Goal: Information Seeking & Learning: Check status

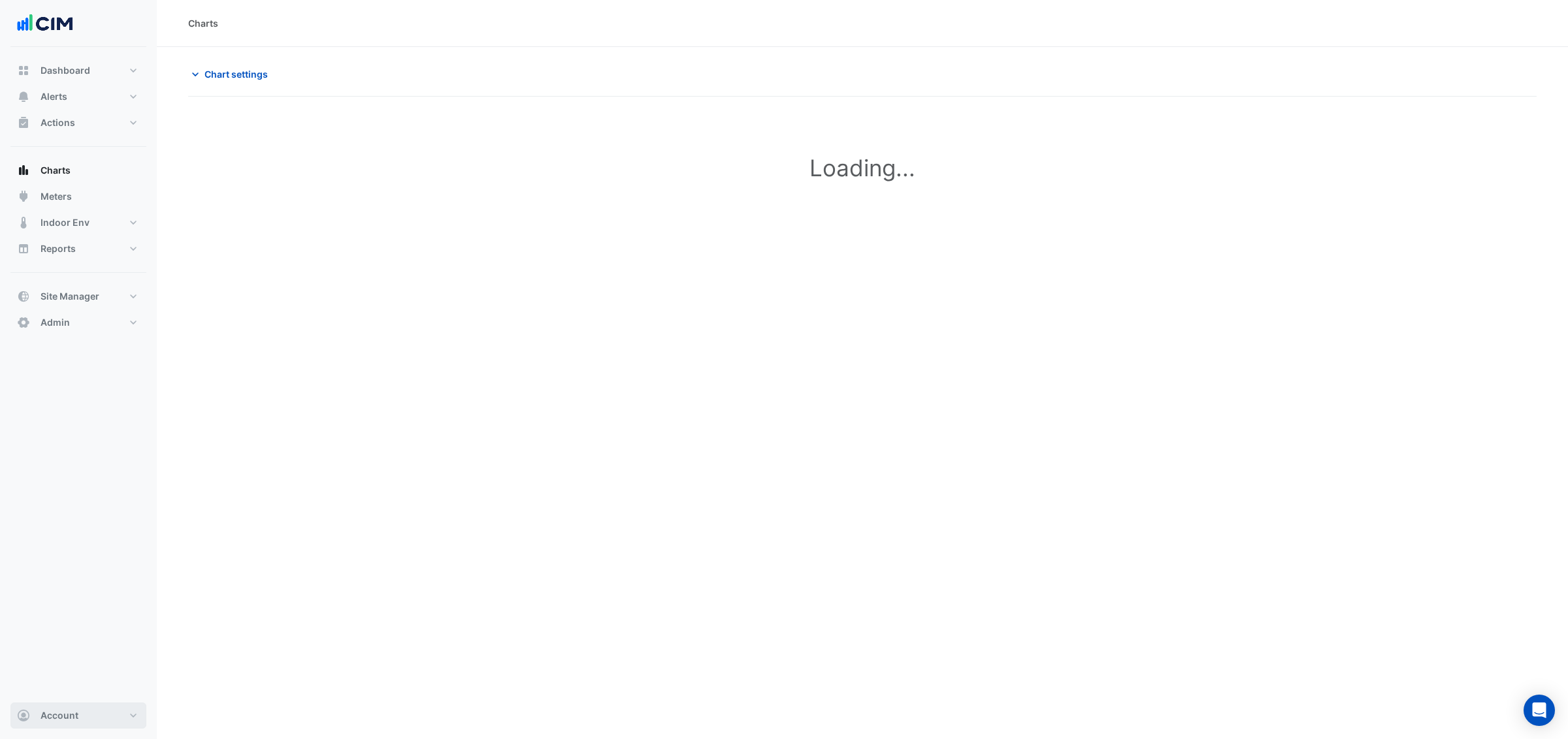
click at [47, 714] on span "Account" at bounding box center [60, 716] width 38 height 13
click at [64, 686] on link "Sign Out" at bounding box center [78, 683] width 124 height 26
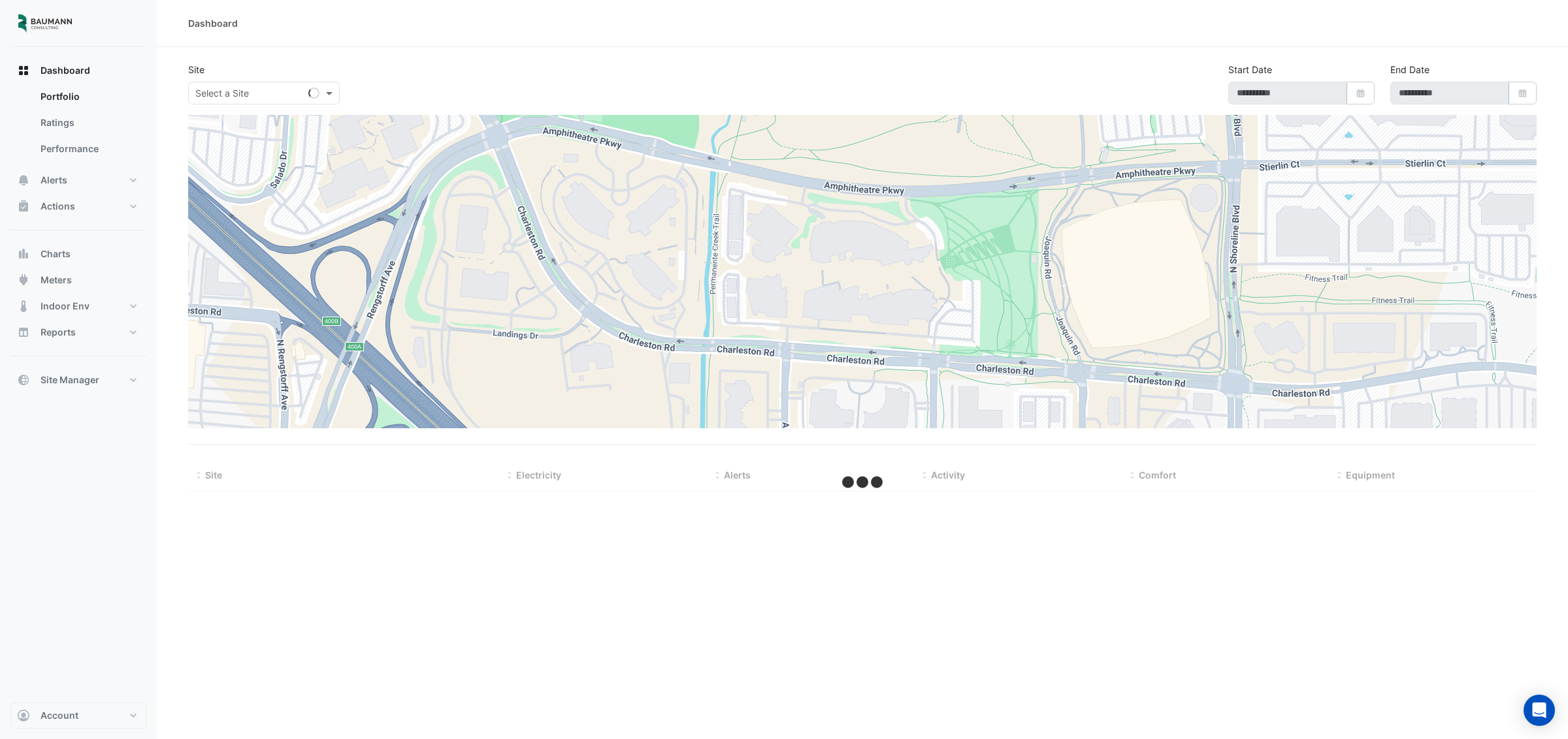
type input "**********"
select select "**"
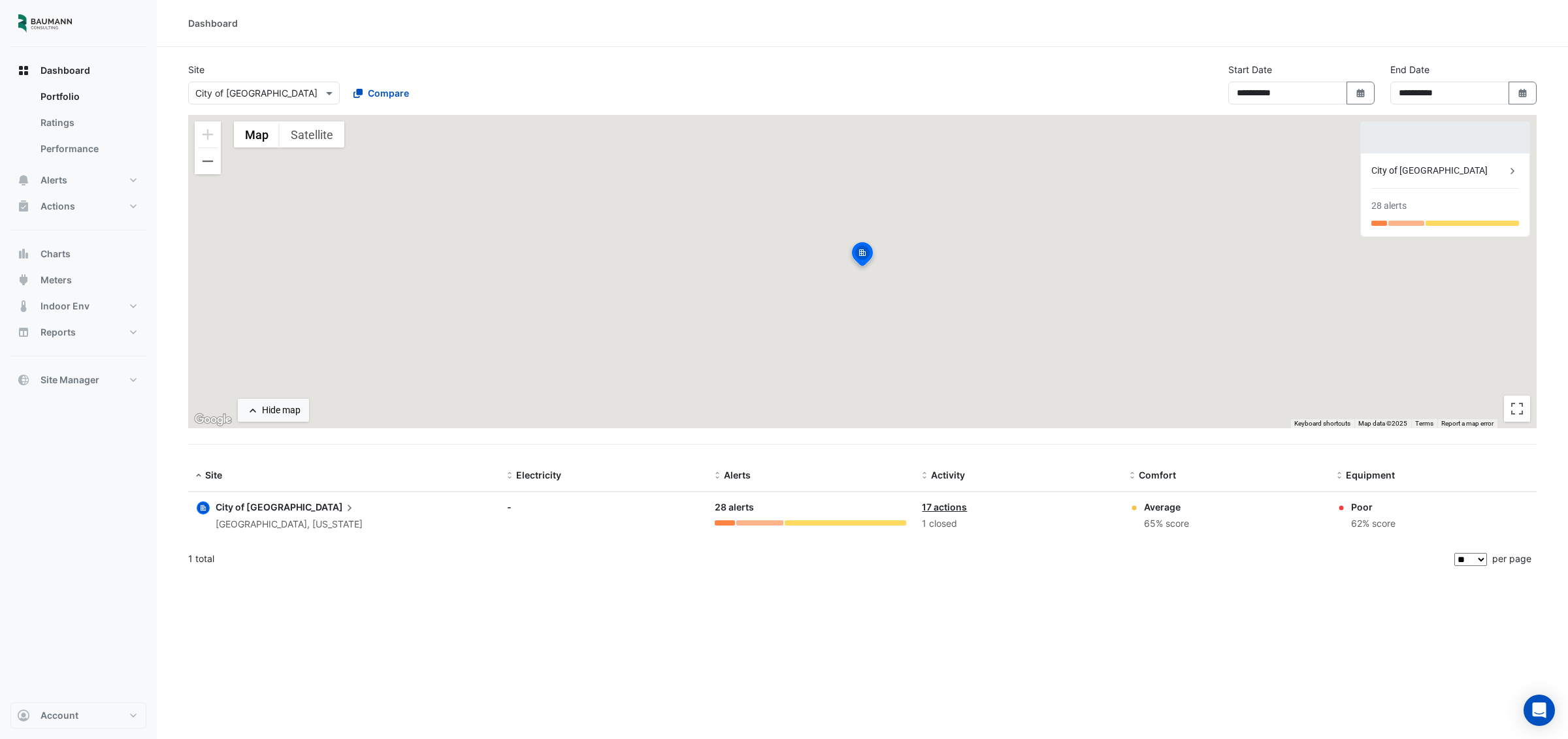
click at [237, 505] on span "City of" at bounding box center [230, 507] width 29 height 11
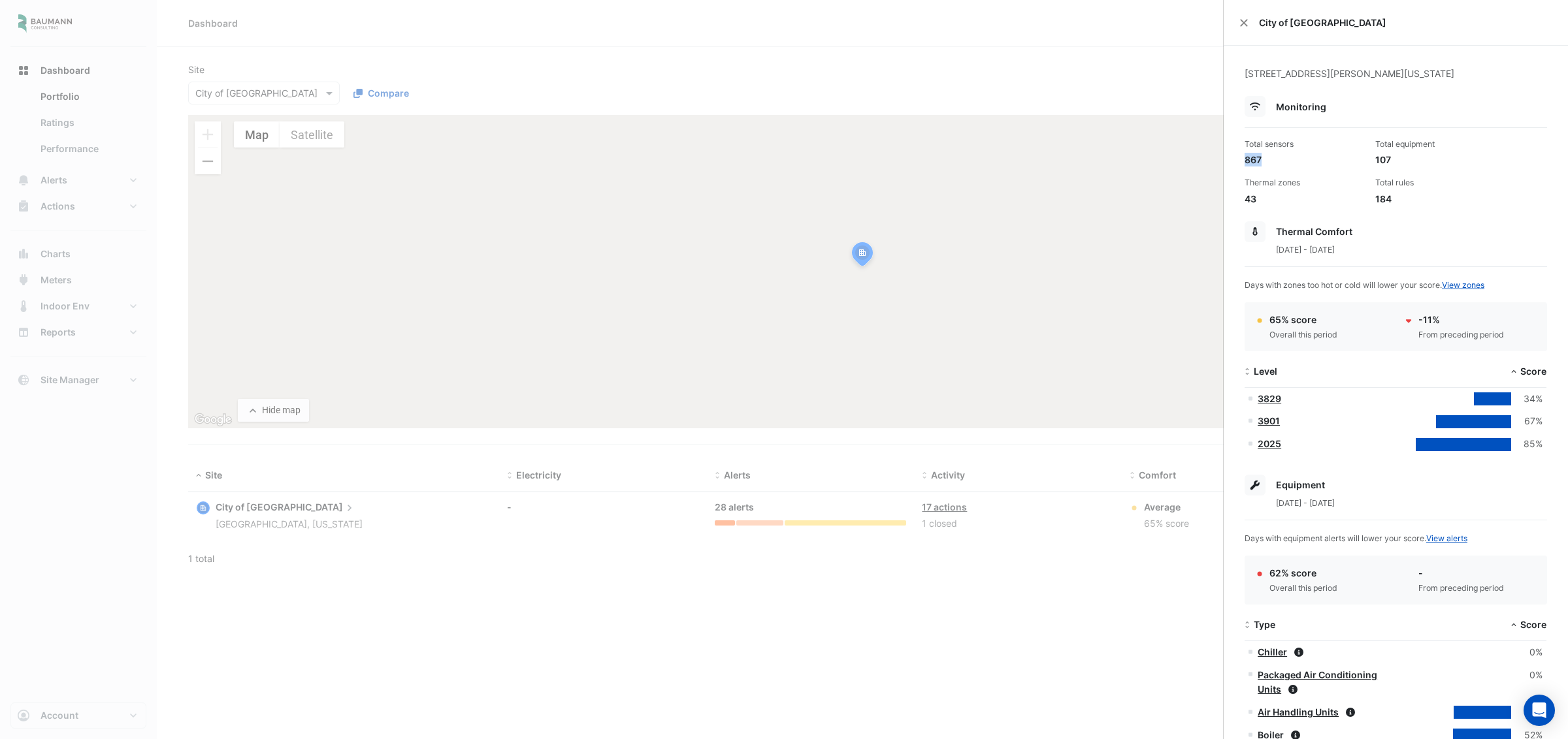
drag, startPoint x: 1243, startPoint y: 161, endPoint x: 1269, endPoint y: 161, distance: 26.0
click at [1269, 161] on div "Total sensors 867" at bounding box center [1304, 152] width 131 height 28
drag, startPoint x: 1375, startPoint y: 161, endPoint x: 1402, endPoint y: 160, distance: 27.0
click at [1402, 160] on div "107" at bounding box center [1435, 160] width 120 height 14
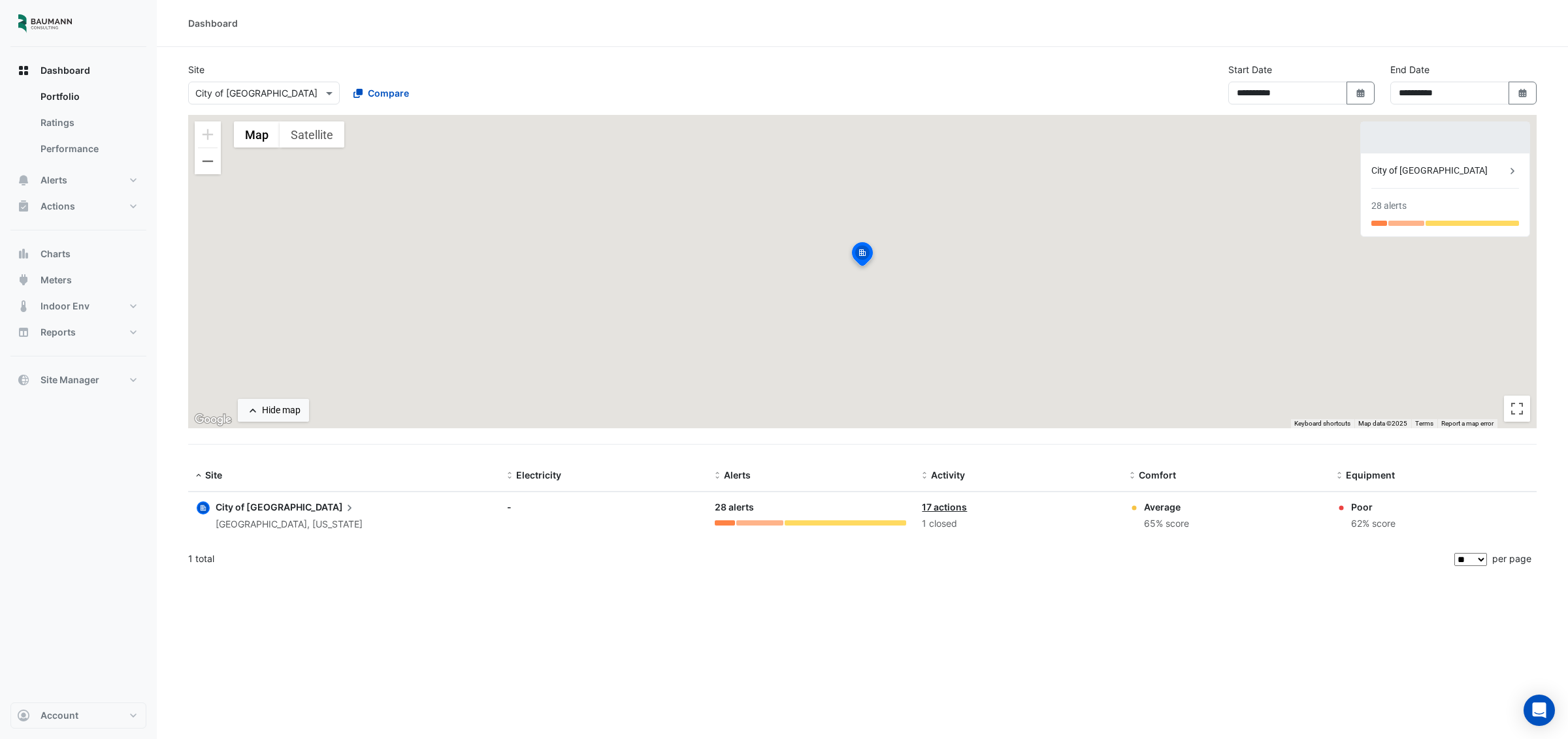
click at [377, 77] on ngb-offcanvas-backdrop at bounding box center [784, 369] width 1568 height 739
click at [54, 177] on span "Alerts" at bounding box center [54, 180] width 27 height 13
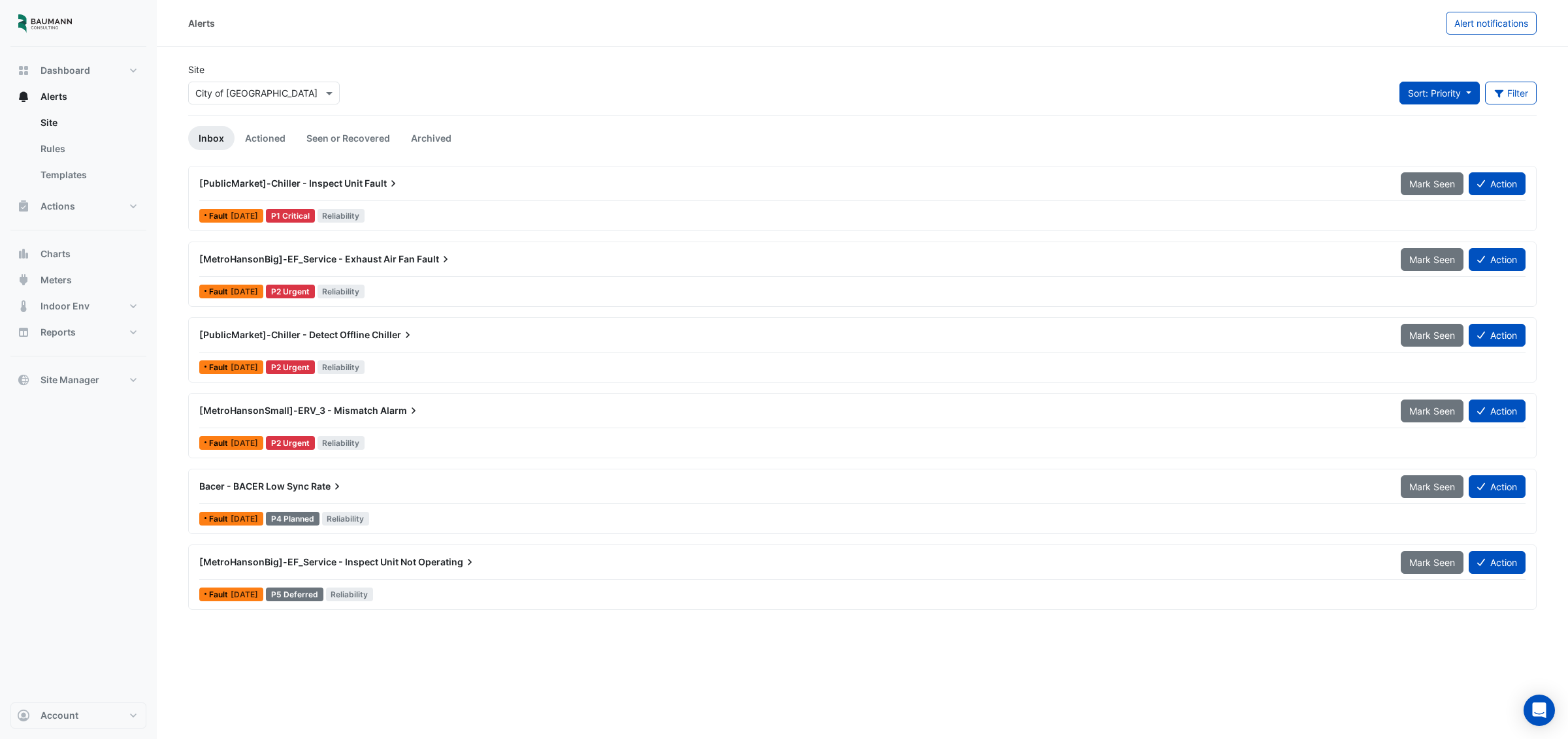
click at [1440, 94] on span "Sort: Priority" at bounding box center [1434, 93] width 53 height 11
click at [1436, 141] on li "Updated" at bounding box center [1450, 141] width 103 height 19
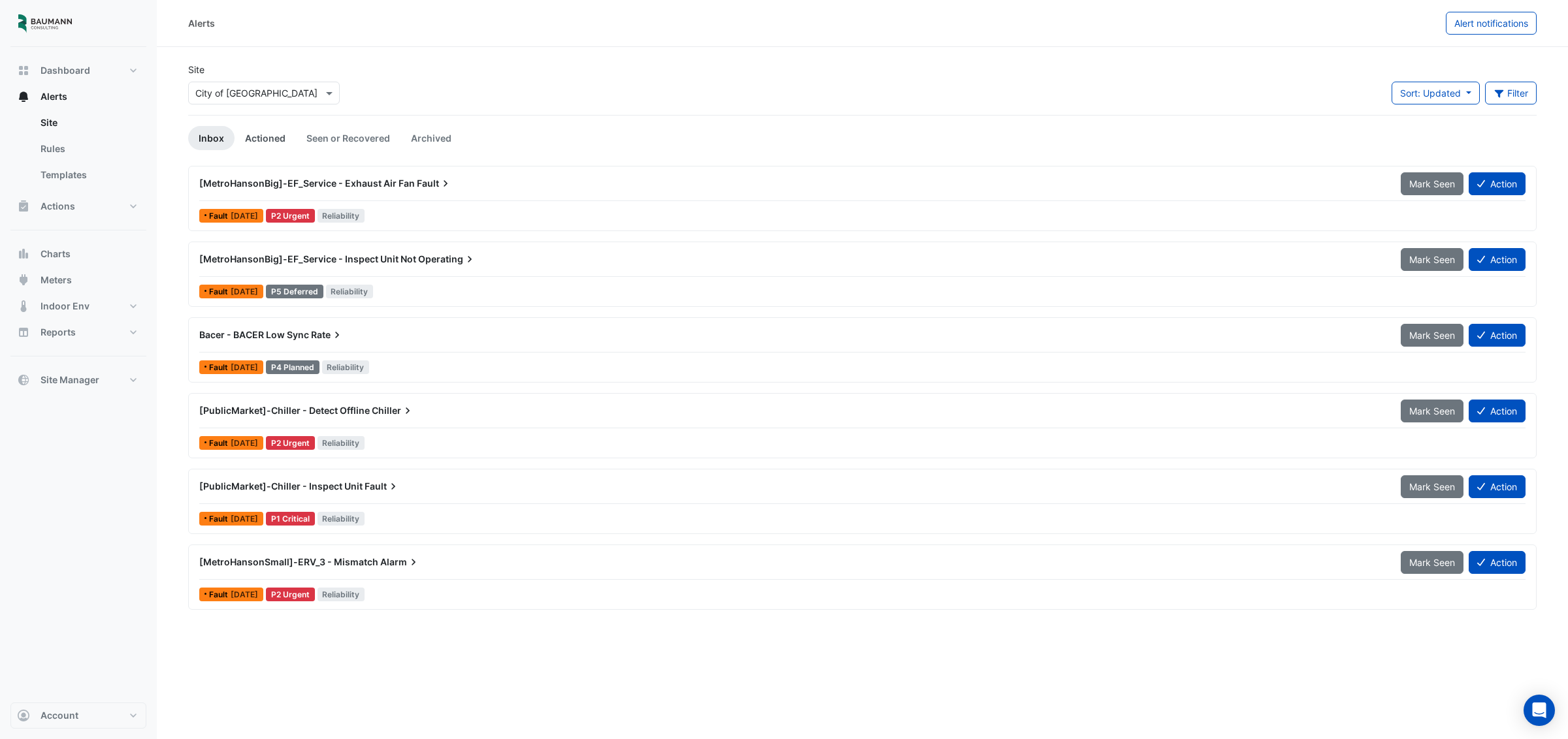
click at [257, 135] on link "Actioned" at bounding box center [265, 138] width 61 height 24
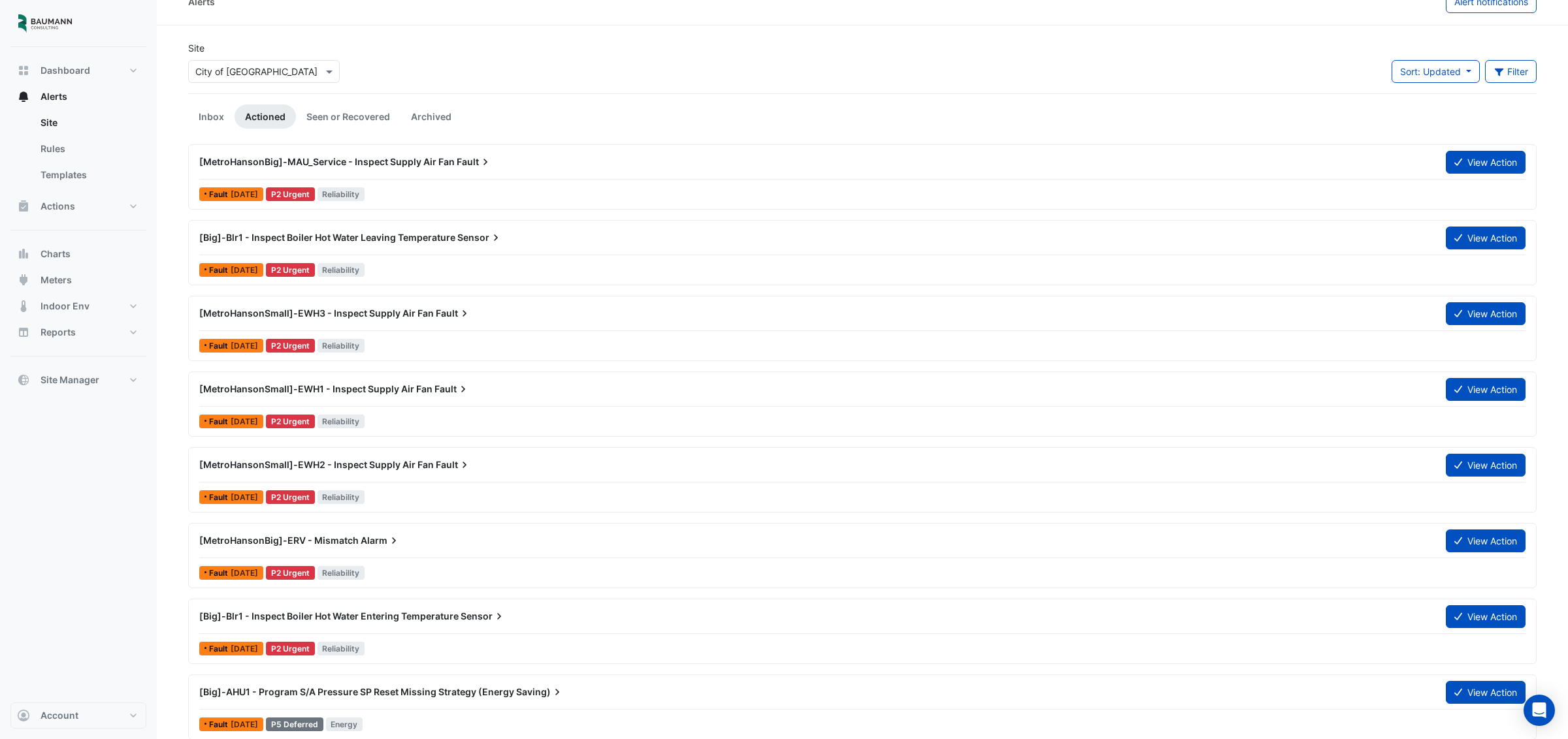
scroll to position [23, 0]
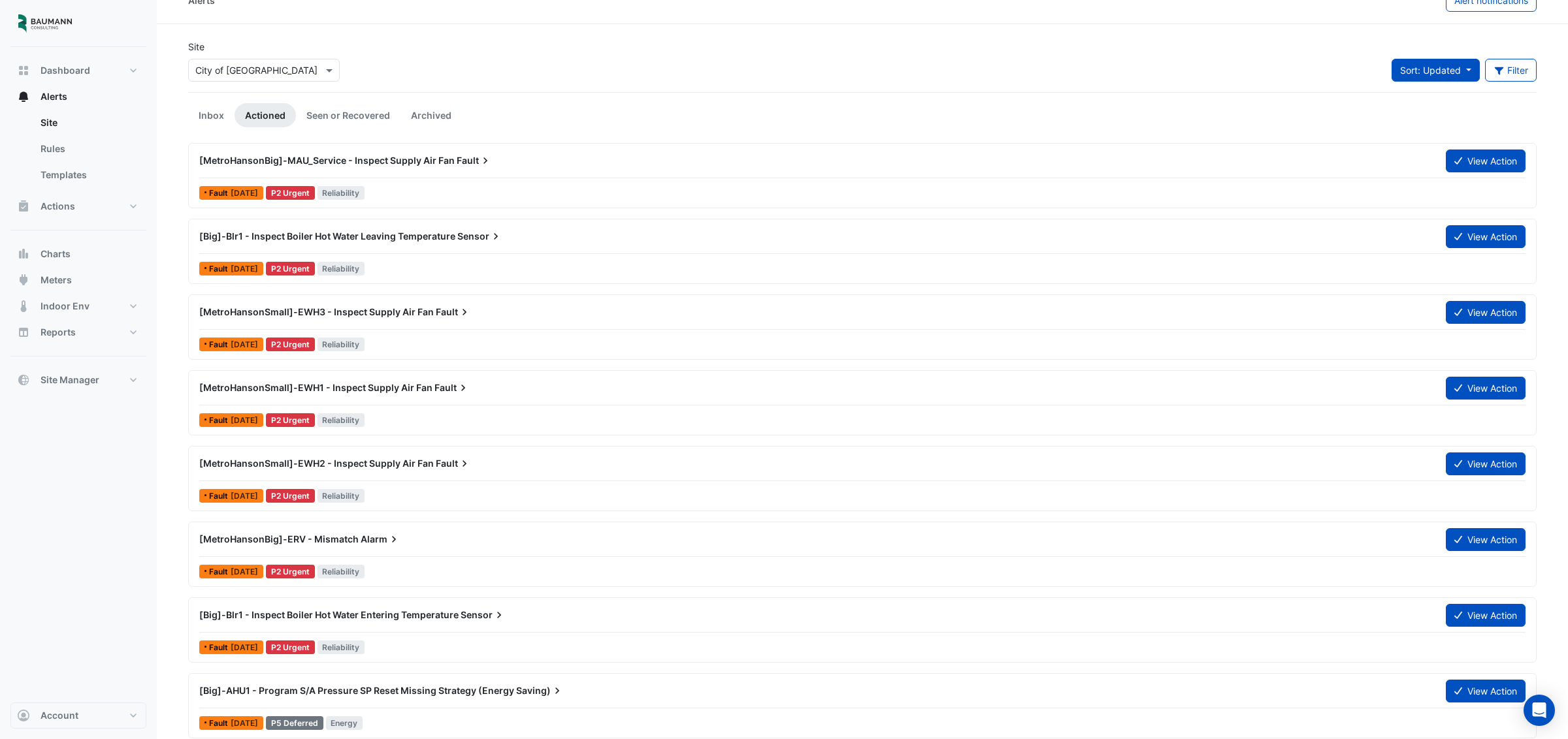
click at [1463, 70] on button "Sort: Updated" at bounding box center [1436, 70] width 88 height 23
click at [1431, 99] on li "Priority" at bounding box center [1443, 99] width 103 height 19
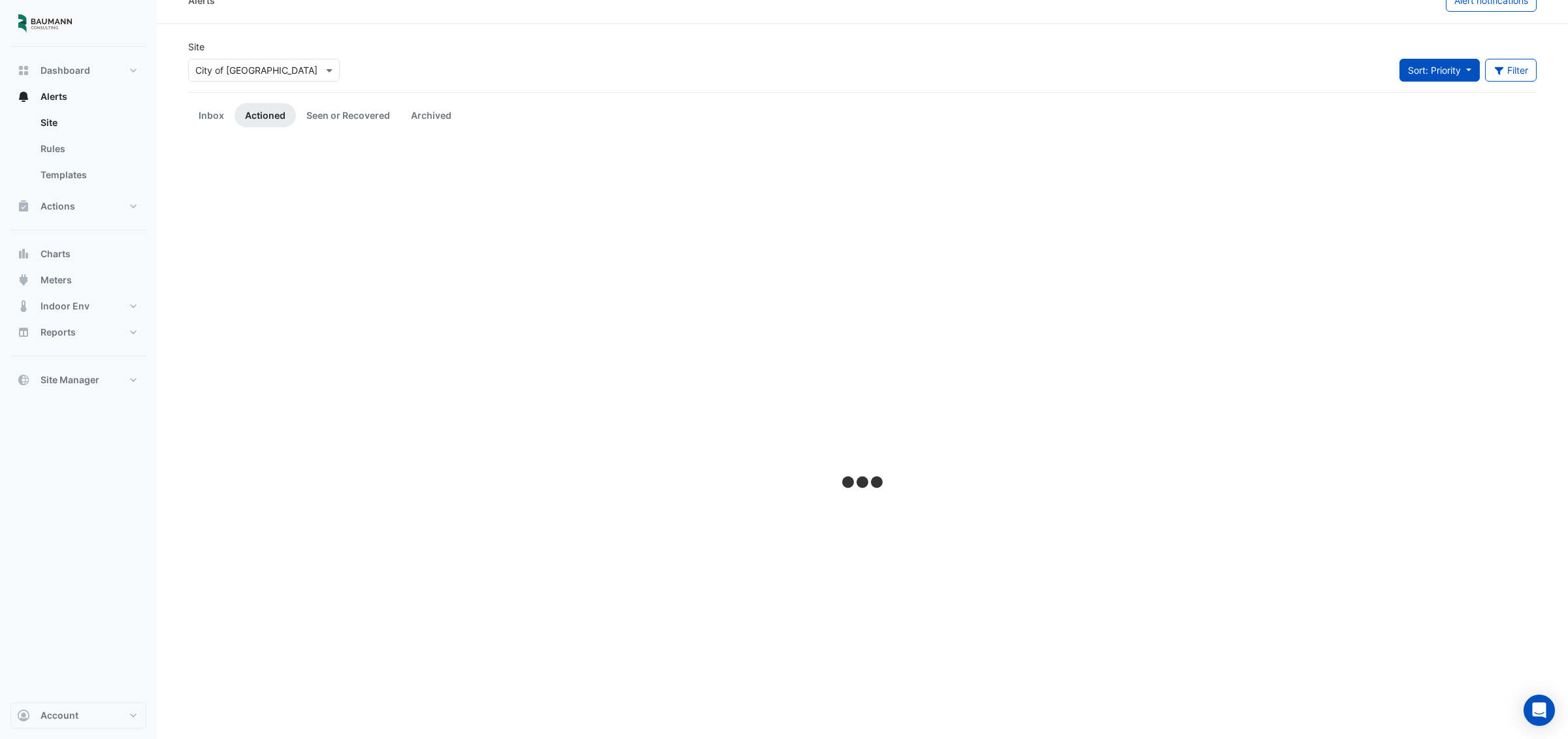
click at [1446, 65] on span "Sort: Priority" at bounding box center [1434, 70] width 53 height 11
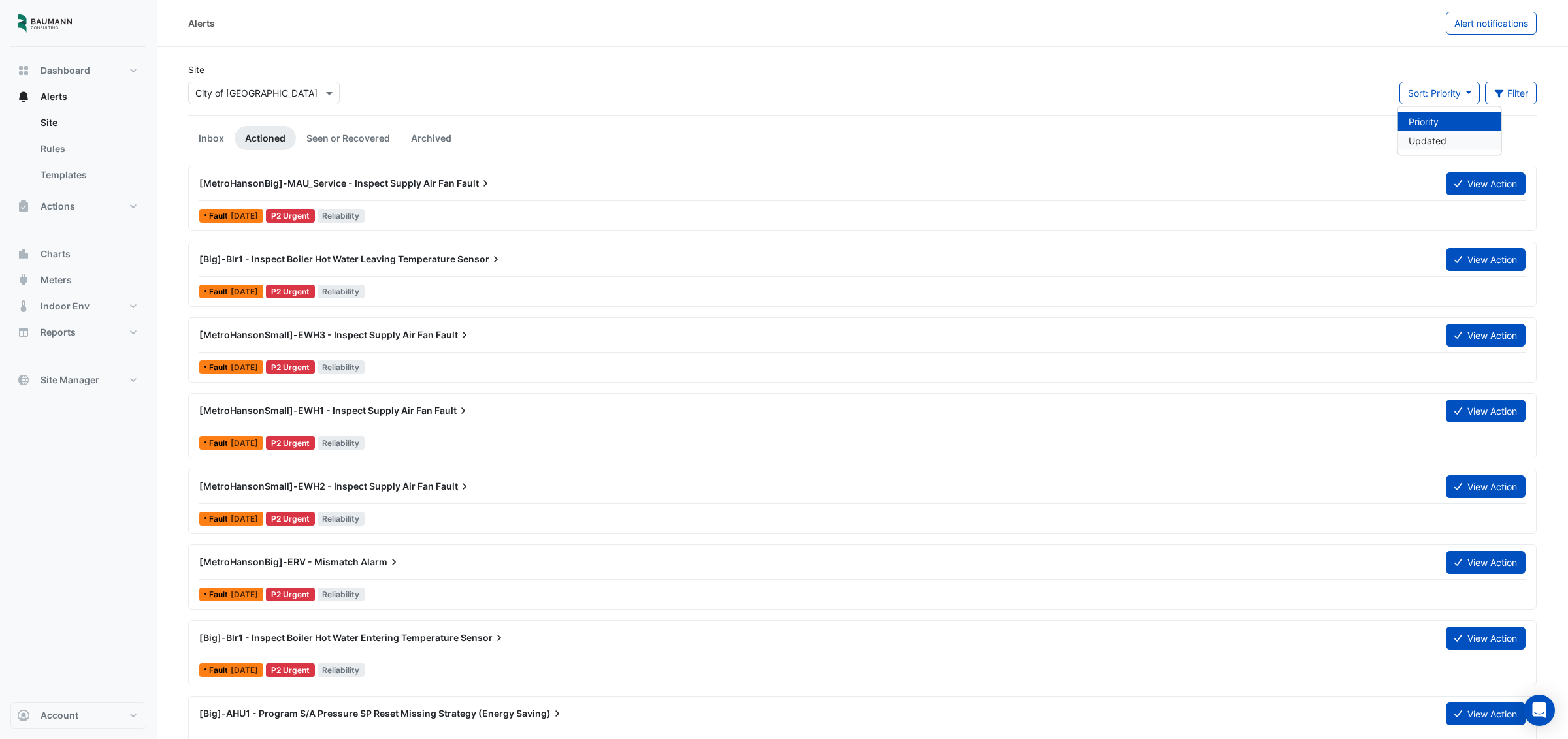
click at [1421, 139] on li "Updated" at bounding box center [1450, 141] width 103 height 19
click at [202, 141] on link "Inbox" at bounding box center [211, 138] width 47 height 24
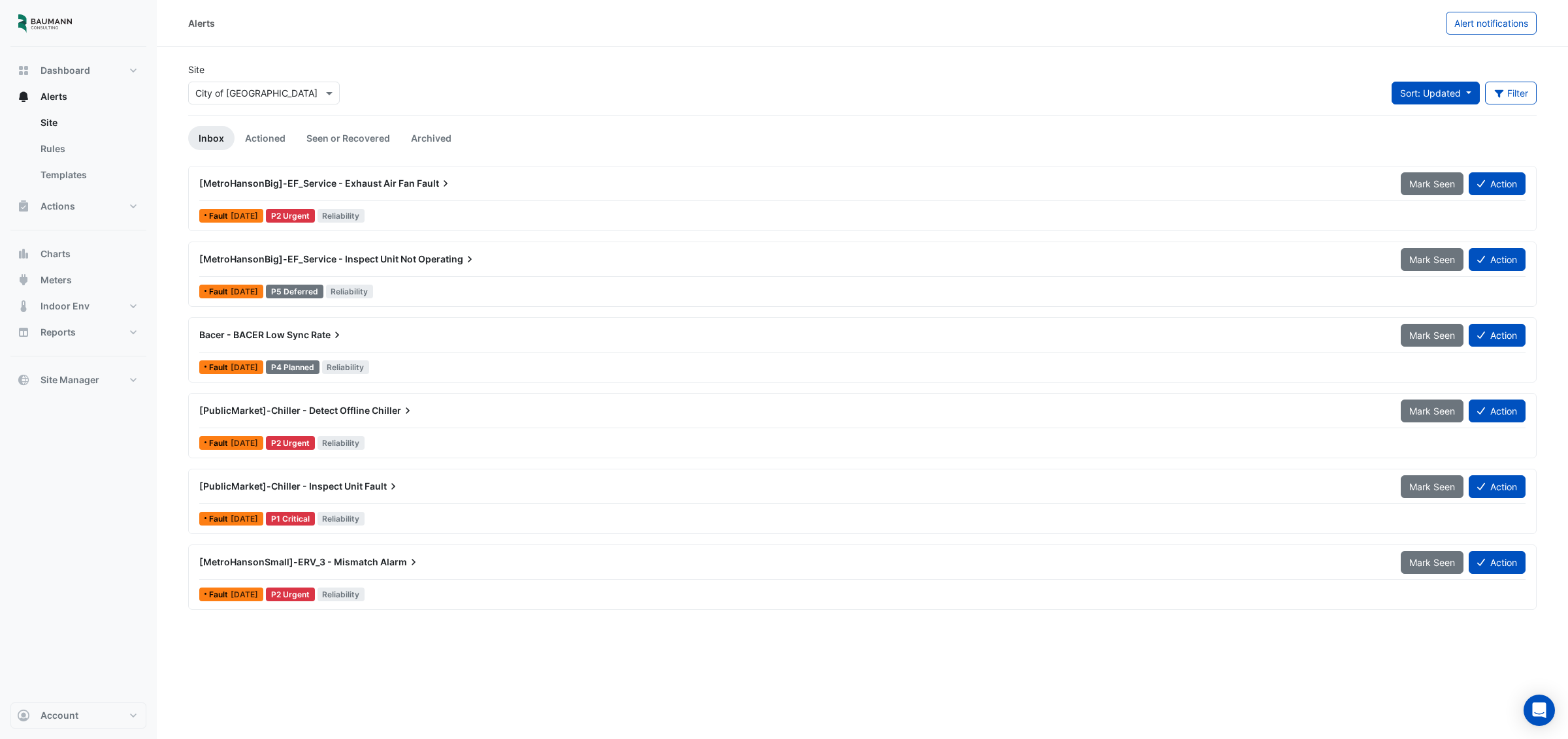
click at [1453, 97] on span "Sort: Updated" at bounding box center [1431, 93] width 60 height 11
click at [292, 185] on span "[MetroHansonBig]-EF_Service - Exhaust Air Fan" at bounding box center [307, 183] width 216 height 11
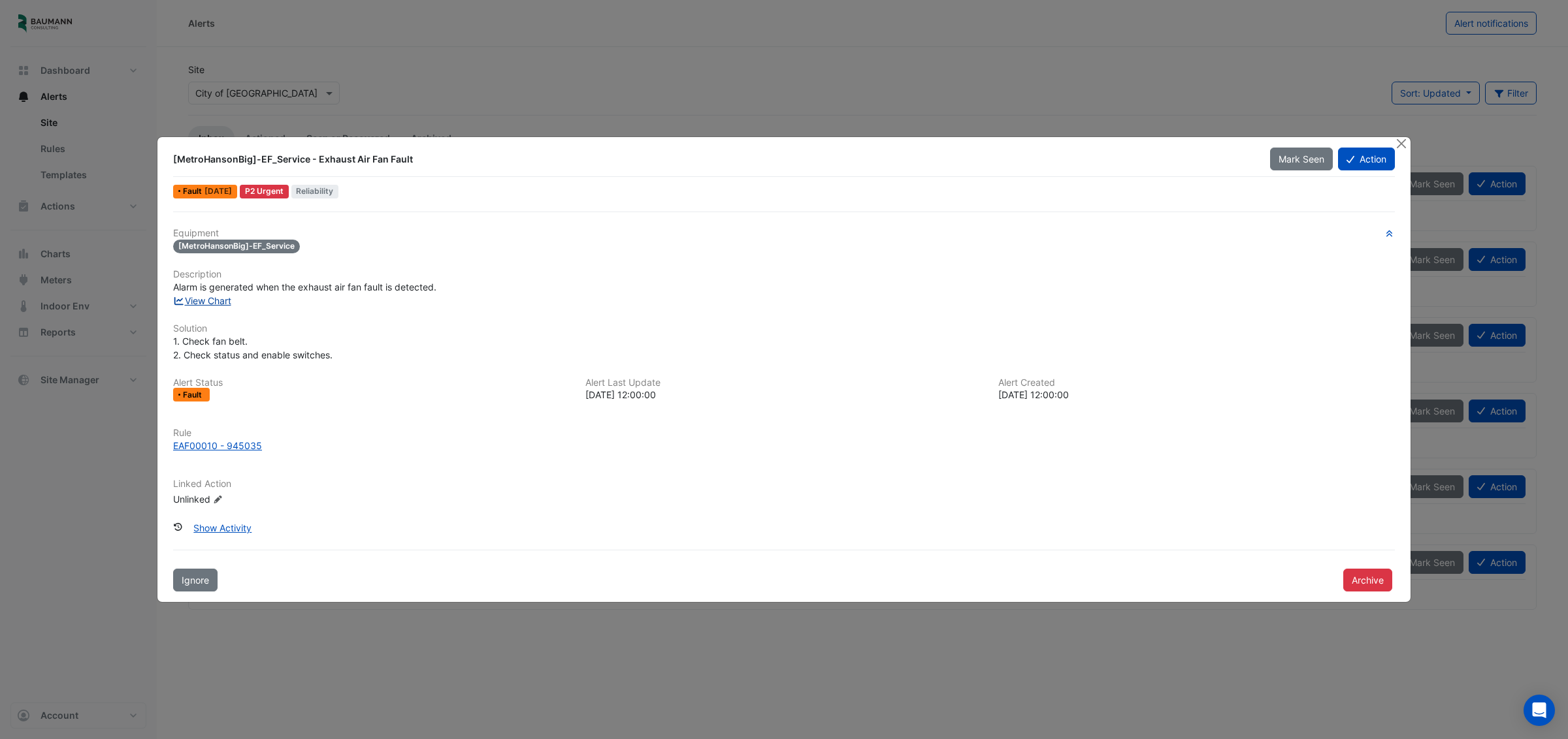
click at [212, 302] on link "View Chart" at bounding box center [202, 300] width 58 height 11
click at [1404, 145] on button "Close" at bounding box center [1401, 144] width 14 height 14
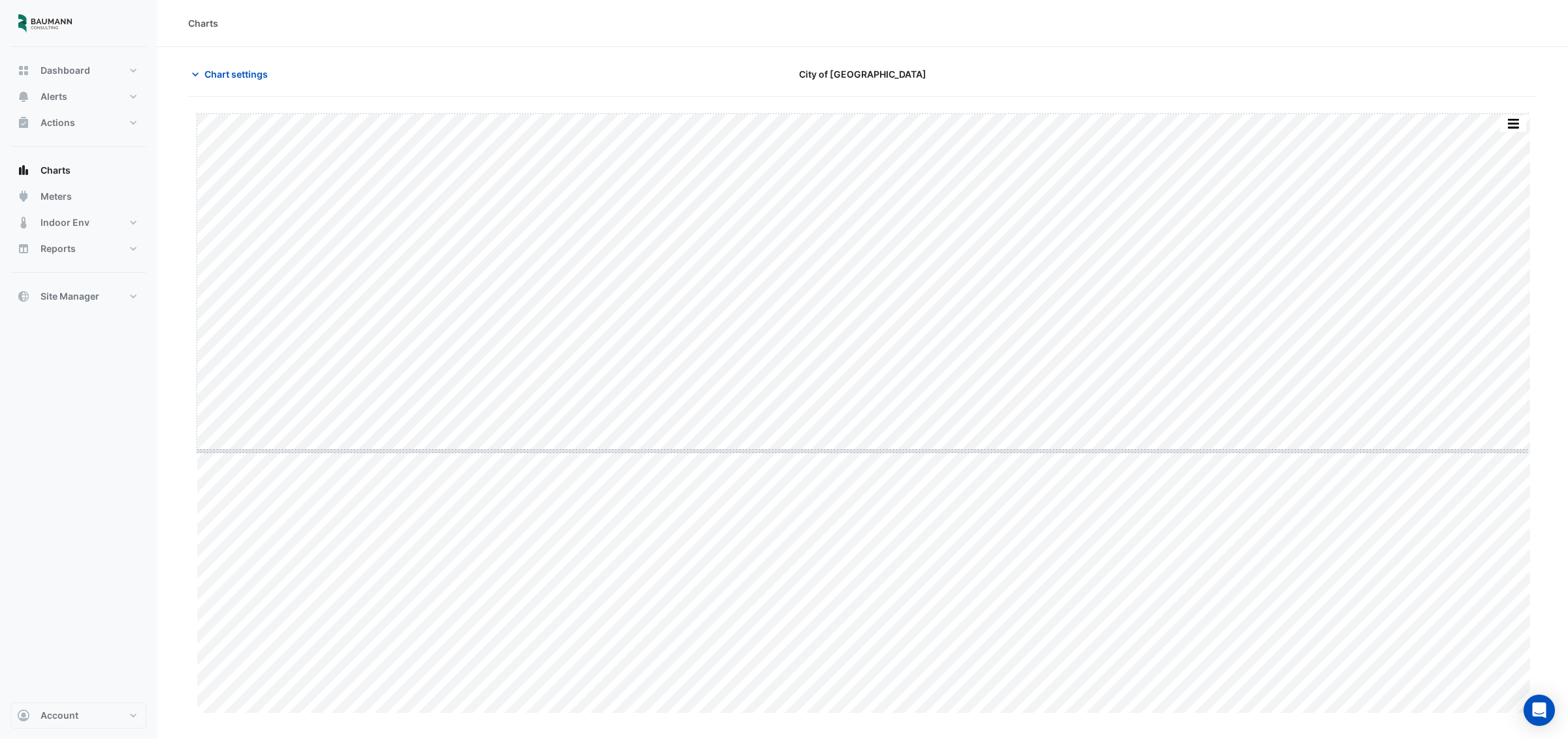
drag, startPoint x: 858, startPoint y: 714, endPoint x: 856, endPoint y: 447, distance: 267.0
